Goal: Information Seeking & Learning: Find specific fact

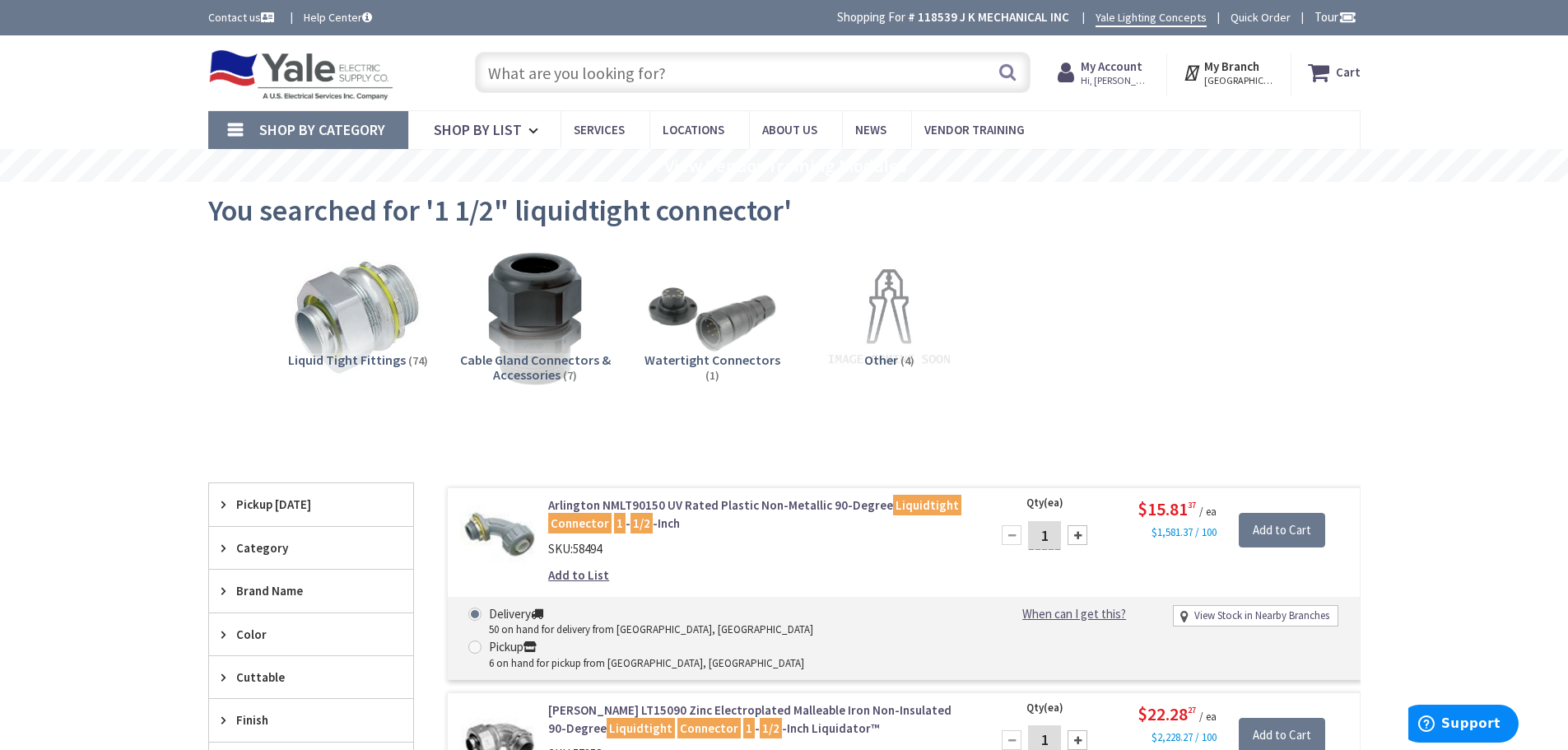
click at [750, 78] on input "text" at bounding box center [753, 72] width 556 height 41
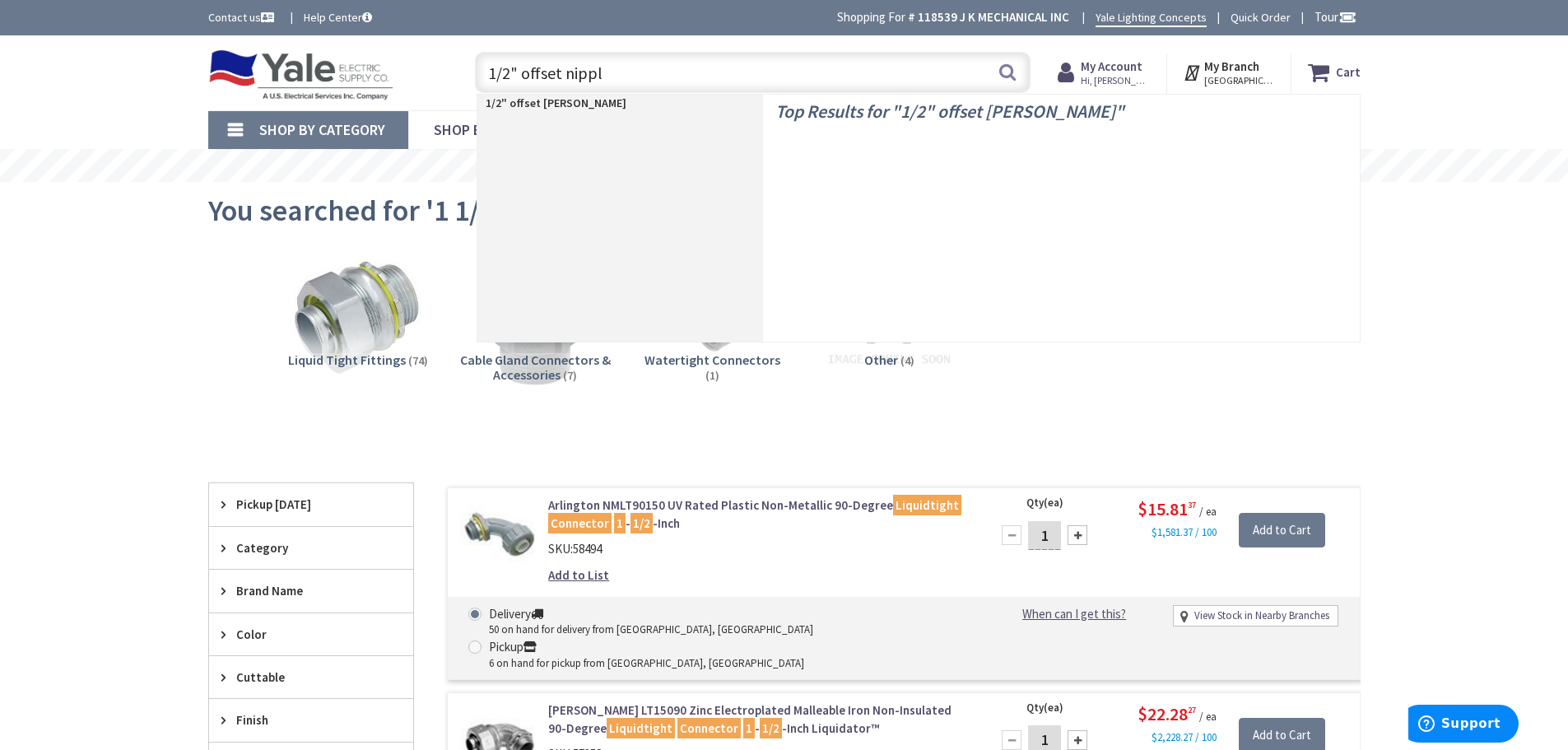
type input "1/2" offset nipple"
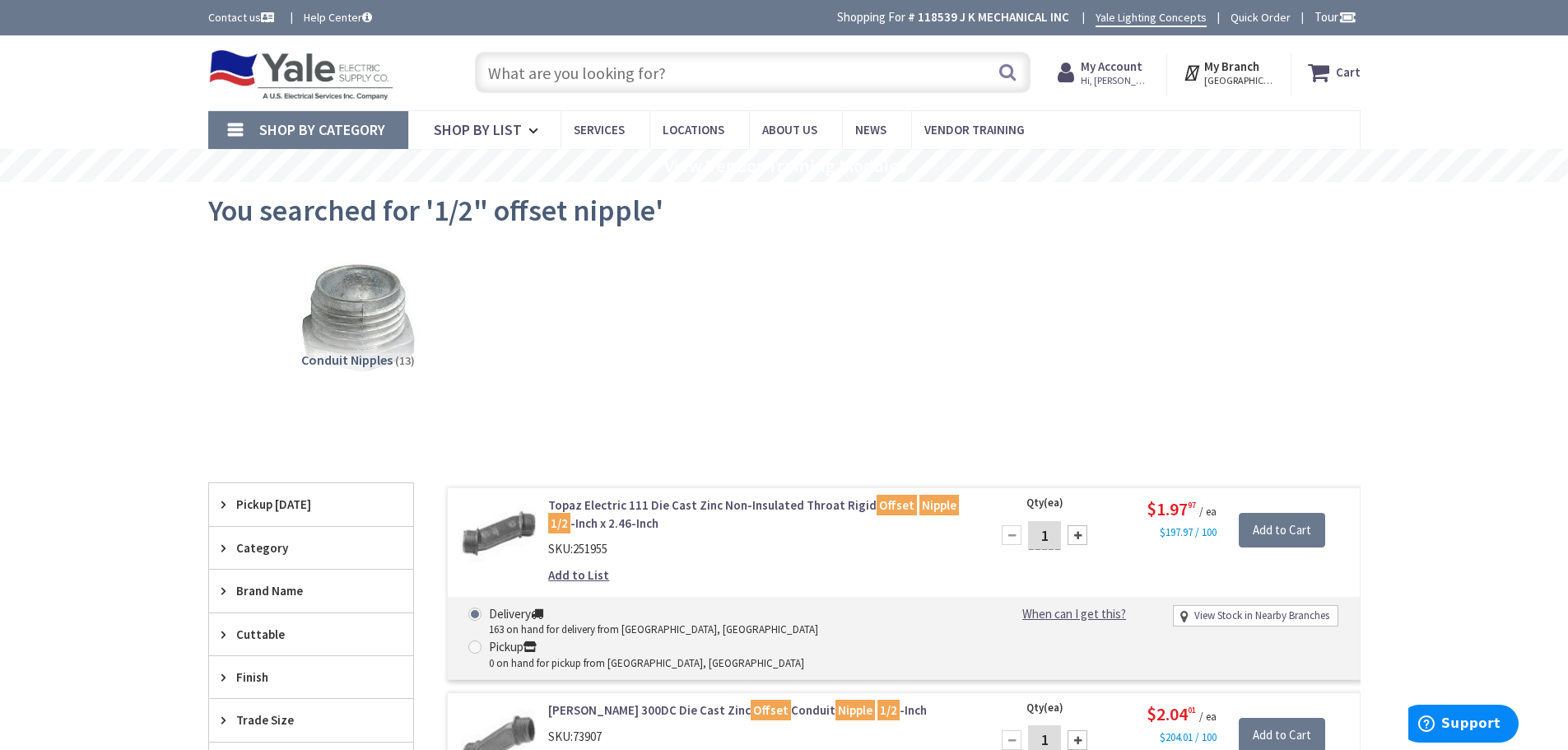
click at [666, 62] on input "text" at bounding box center [753, 72] width 556 height 41
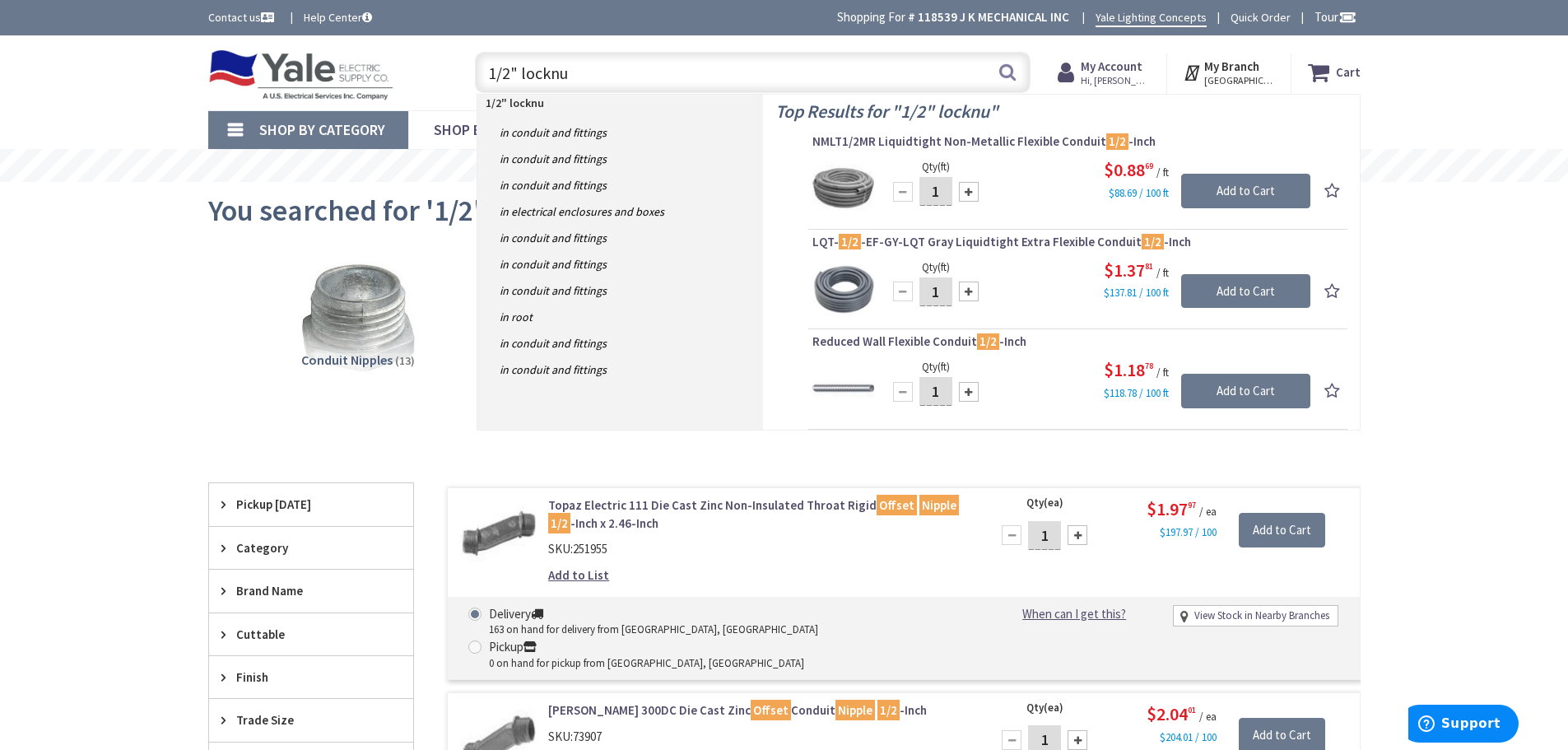
type input "1/2" locknut"
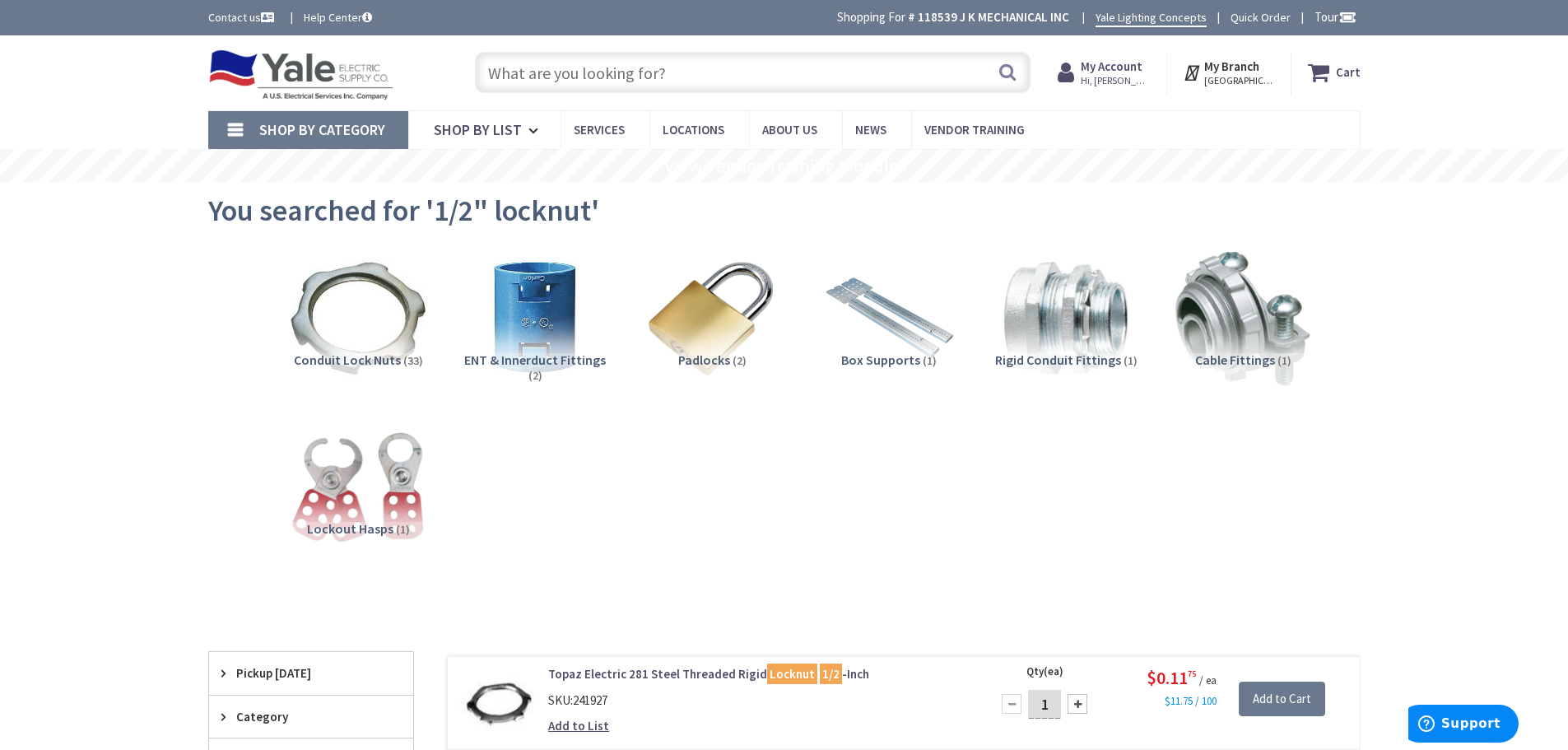
click at [760, 80] on input "text" at bounding box center [753, 72] width 556 height 41
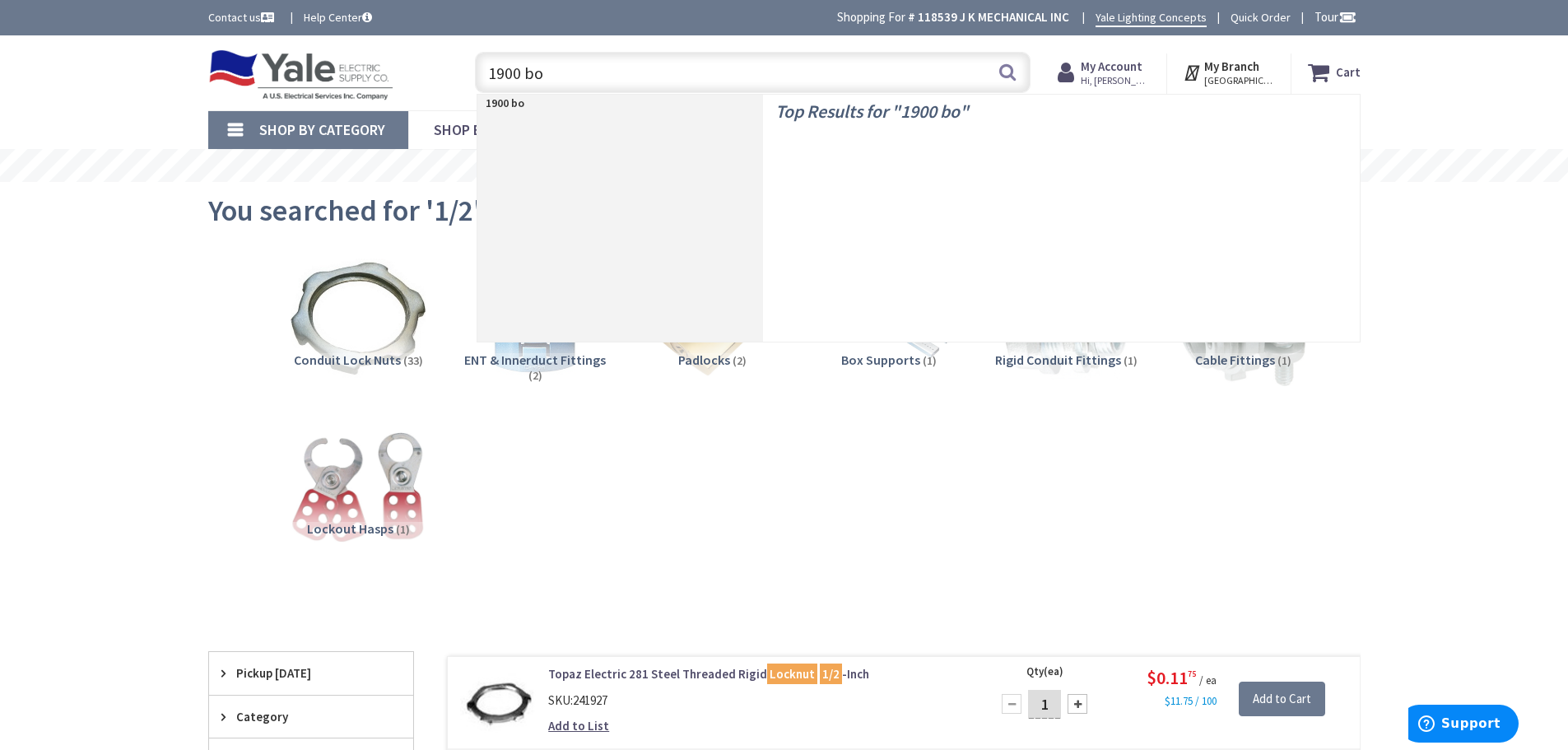
type input "1900 box"
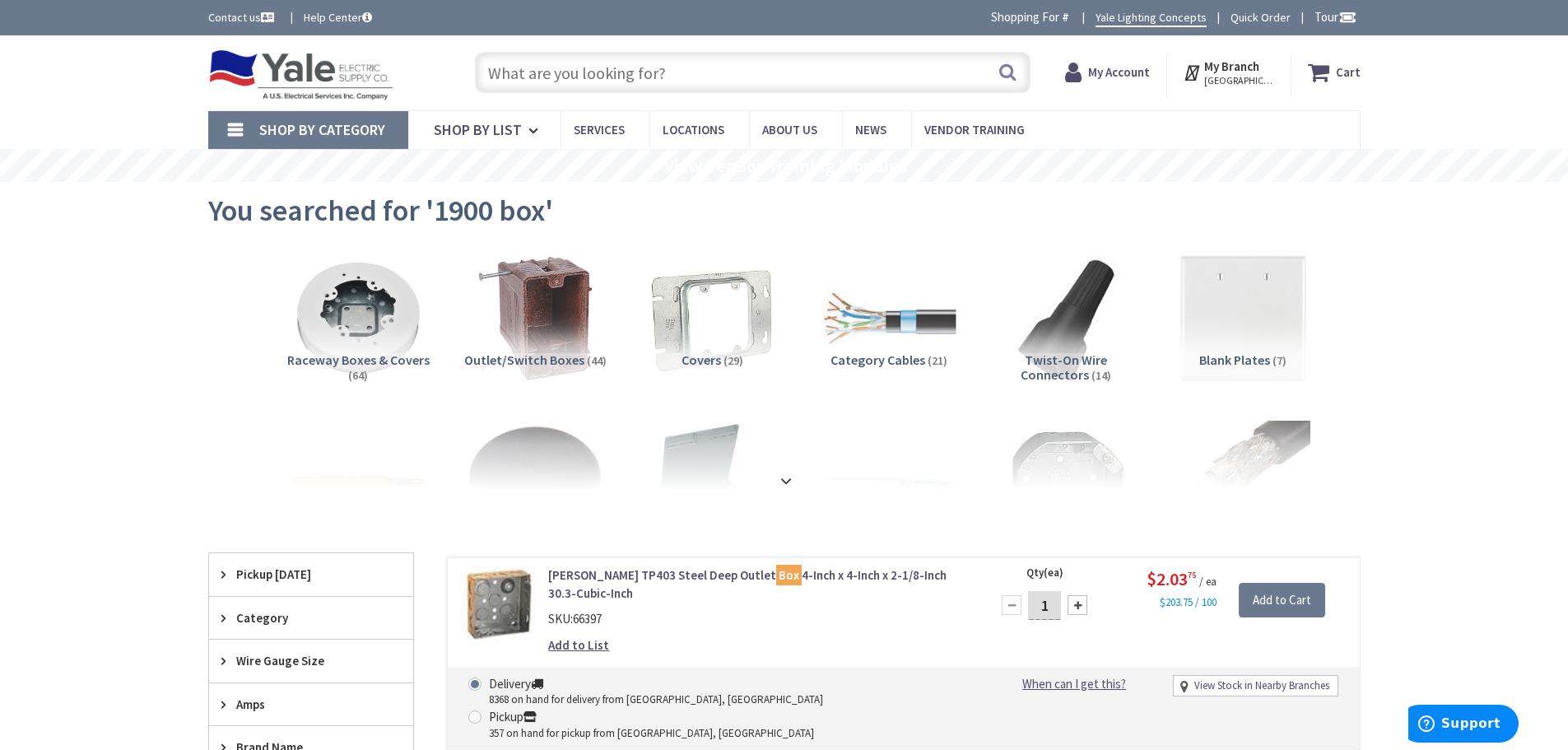
click at [713, 71] on input "text" at bounding box center [753, 72] width 556 height 41
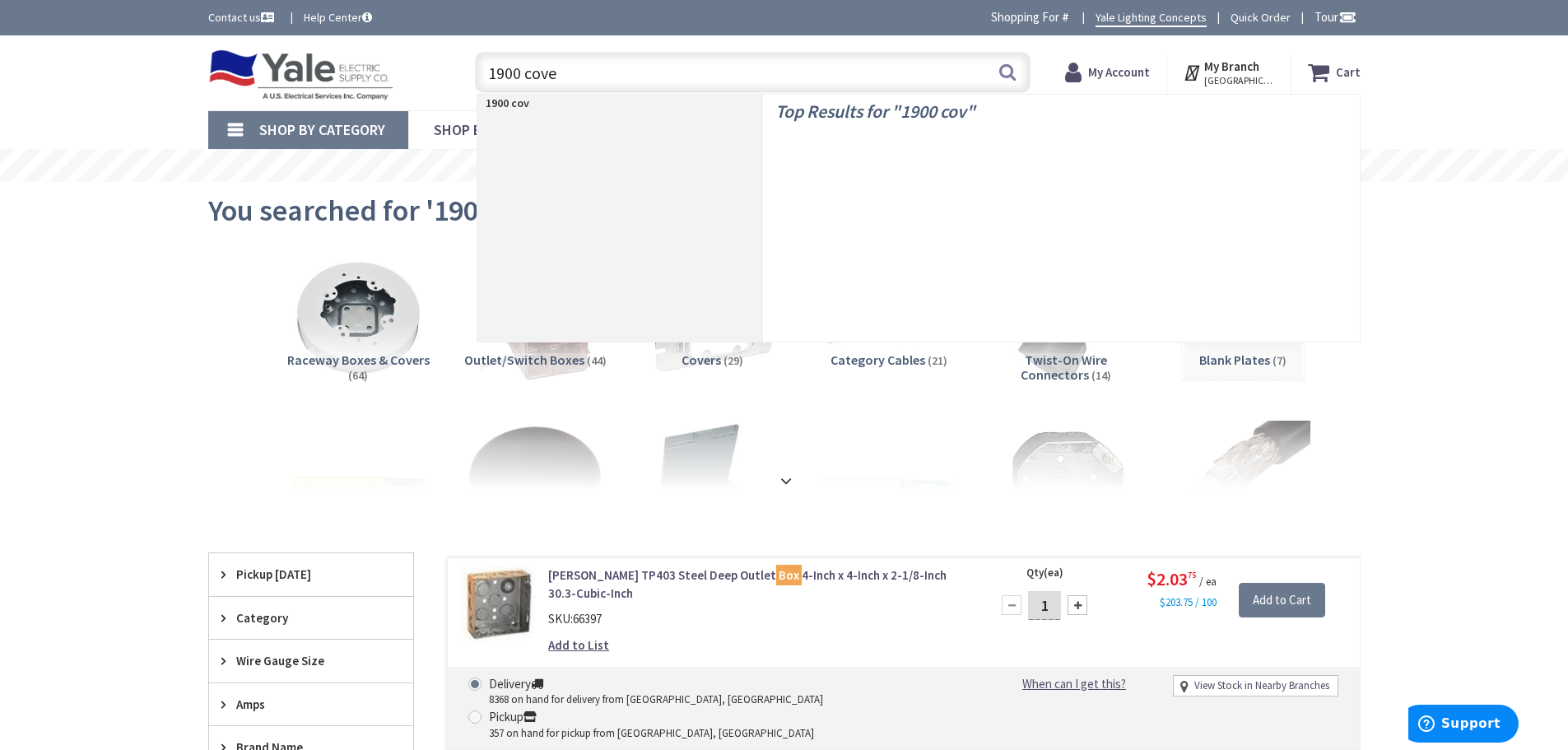
type input "1900 cover"
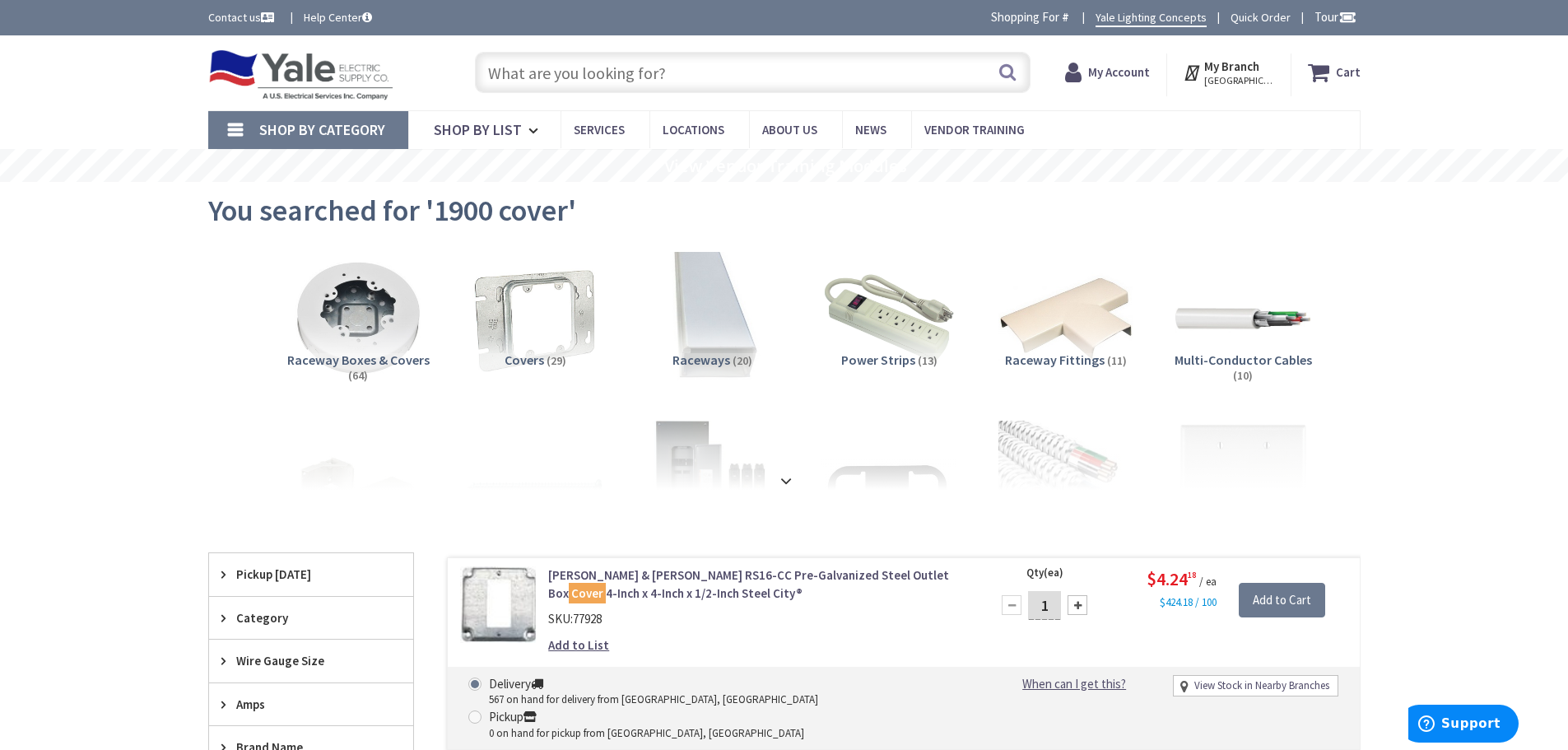
click at [819, 84] on input "text" at bounding box center [753, 72] width 556 height 41
type input "2"
type input "388688"
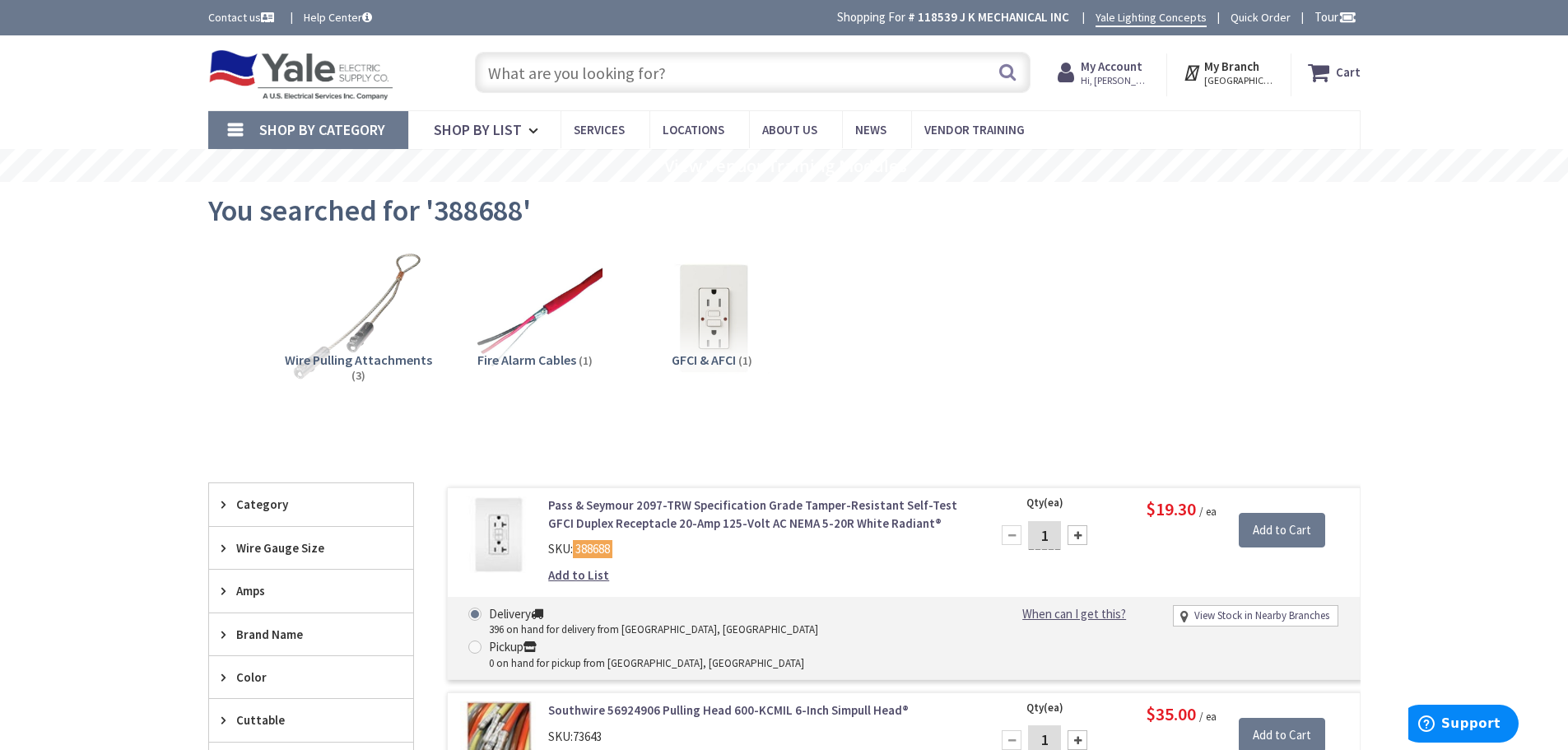
click at [664, 60] on input "text" at bounding box center [753, 72] width 556 height 41
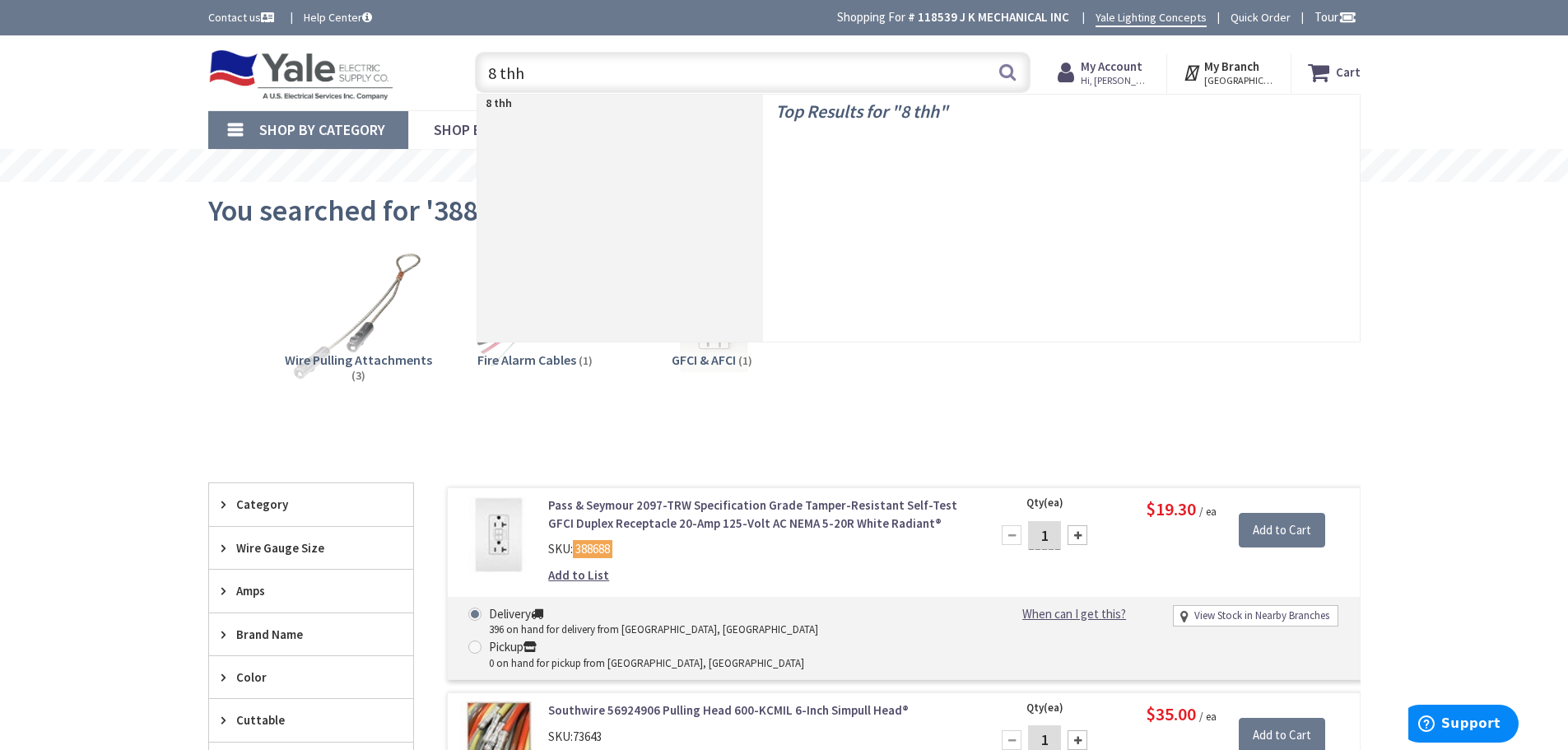
type input "8 thhn"
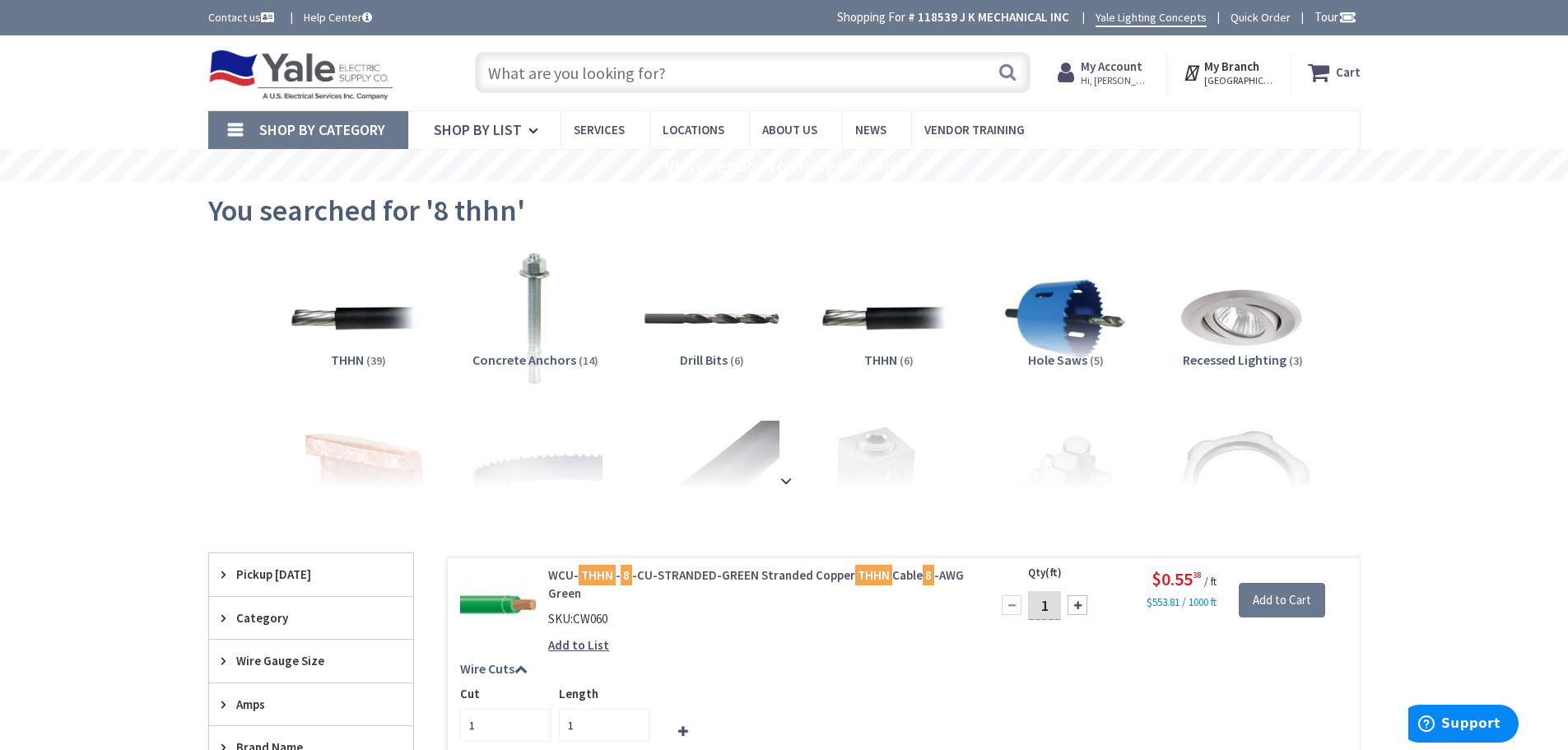
click at [639, 76] on input "text" at bounding box center [753, 72] width 556 height 41
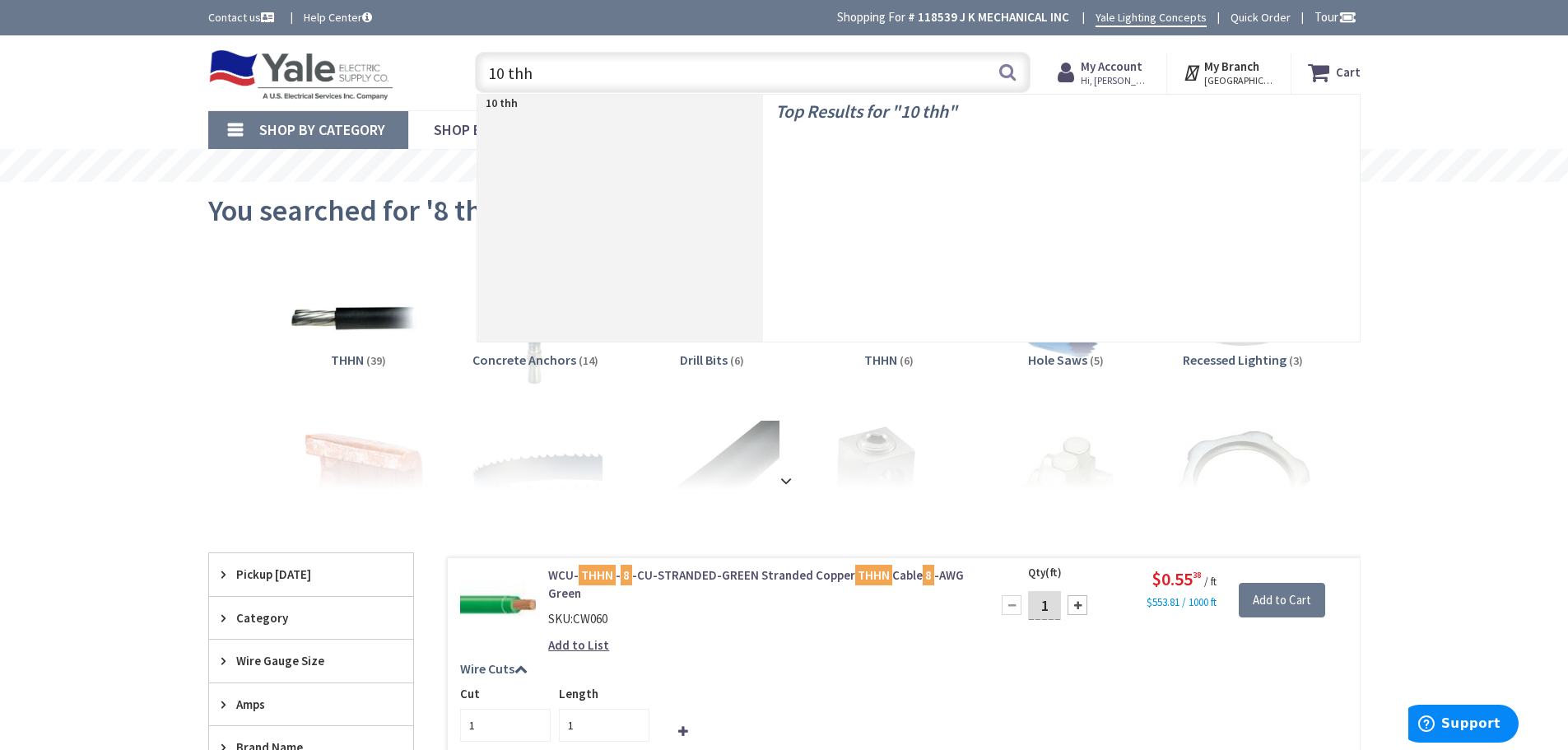
type input "10 thhn"
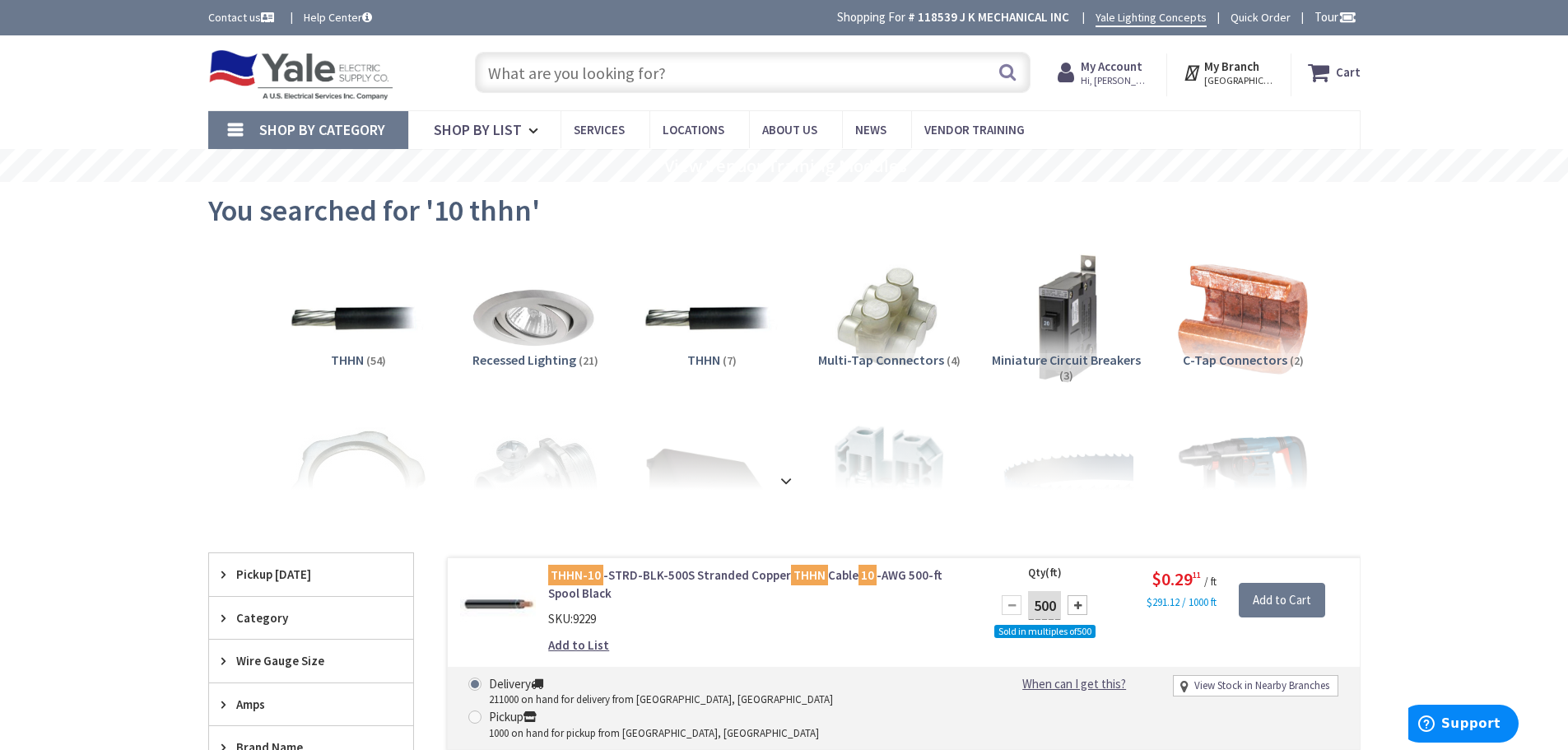
click at [699, 77] on input "text" at bounding box center [753, 72] width 556 height 41
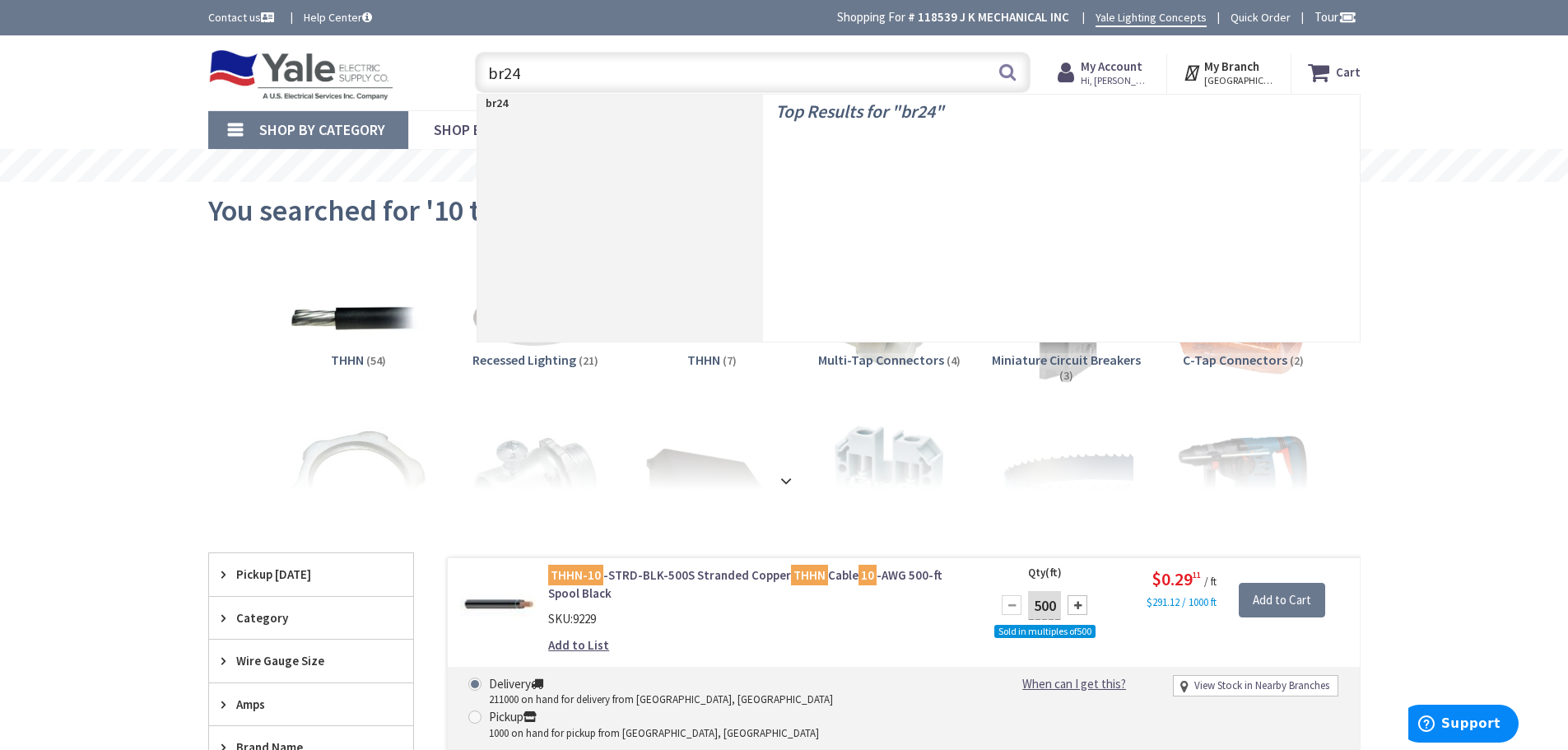
type input "br240"
